Goal: Information Seeking & Learning: Check status

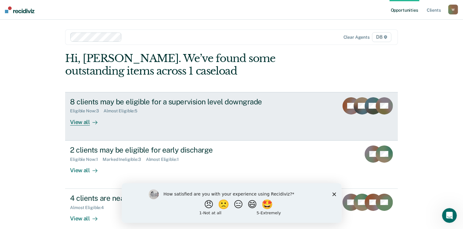
click at [268, 114] on div "8 clients may be eligible for a supervision level downgrade Eligible Now : 3 Al…" at bounding box center [185, 111] width 231 height 28
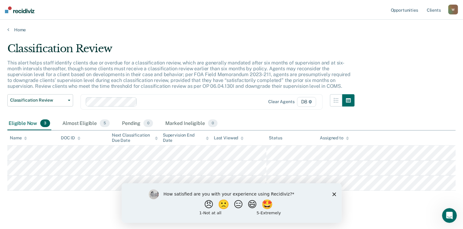
scroll to position [5, 0]
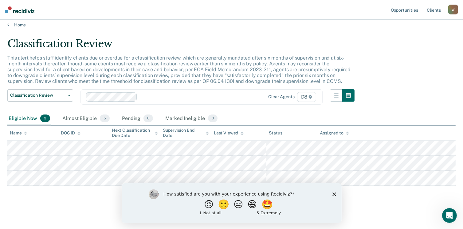
click at [334, 194] on polygon "Close survey" at bounding box center [334, 195] width 4 height 4
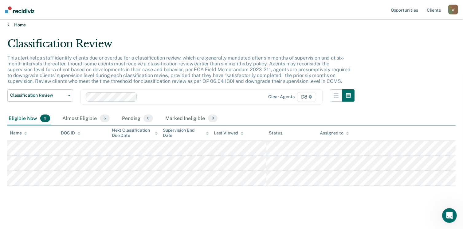
click at [12, 25] on link "Home" at bounding box center [231, 25] width 449 height 6
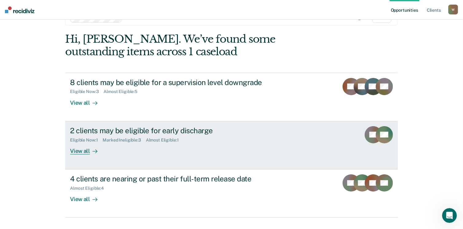
scroll to position [32, 0]
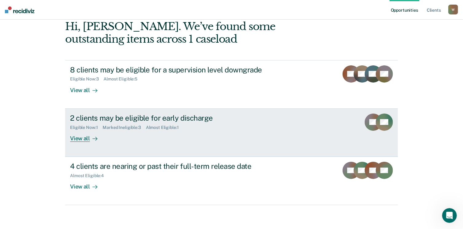
click at [79, 139] on div "View all" at bounding box center [87, 136] width 34 height 12
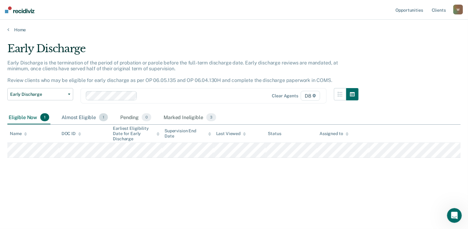
click at [81, 115] on div "Almost Eligible 1" at bounding box center [84, 118] width 49 height 14
click at [22, 117] on div "Eligible Now 1" at bounding box center [28, 118] width 43 height 14
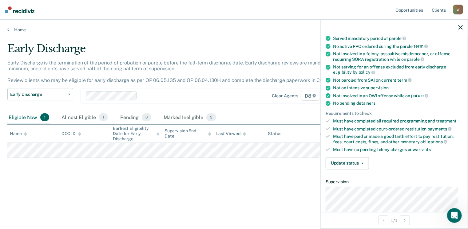
scroll to position [73, 0]
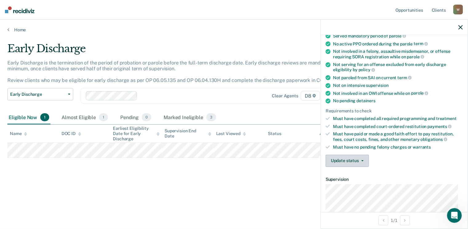
click at [355, 160] on button "Update status" at bounding box center [347, 161] width 43 height 12
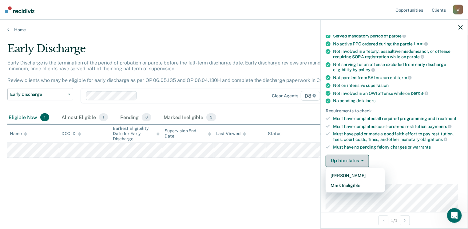
click at [355, 160] on button "Update status" at bounding box center [347, 161] width 43 height 12
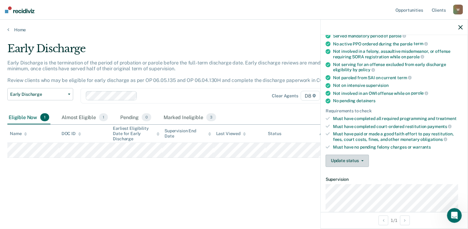
click at [362, 161] on icon "button" at bounding box center [362, 161] width 2 height 1
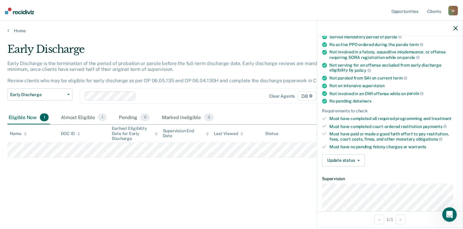
scroll to position [0, 0]
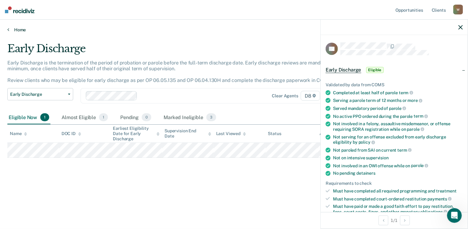
click at [16, 29] on link "Home" at bounding box center [233, 30] width 453 height 6
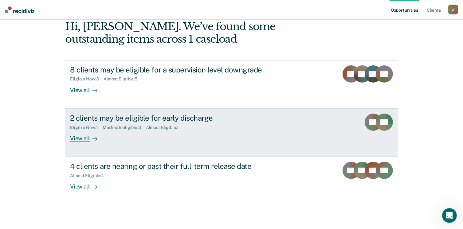
scroll to position [32, 0]
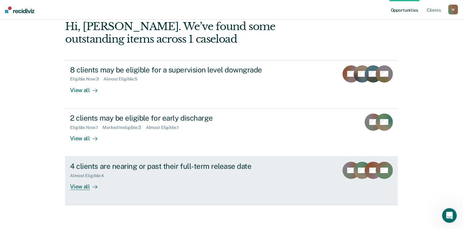
click at [79, 188] on div "View all" at bounding box center [87, 185] width 34 height 12
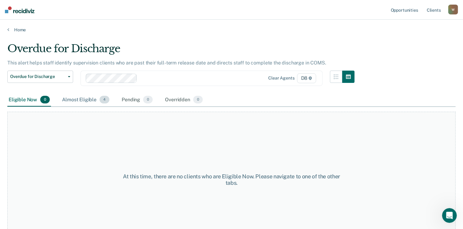
click at [82, 100] on div "Almost Eligible 4" at bounding box center [86, 100] width 50 height 14
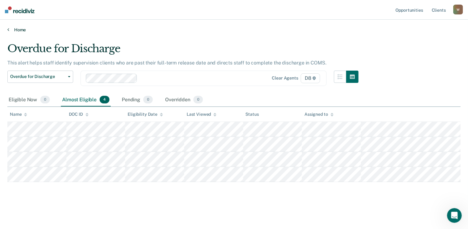
click at [18, 30] on link "Home" at bounding box center [233, 30] width 453 height 6
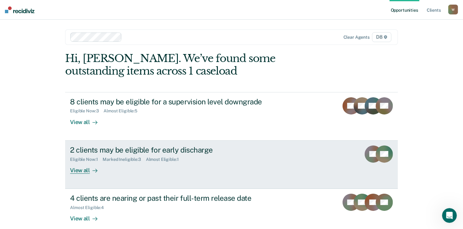
scroll to position [32, 0]
